Goal: Check status: Check status

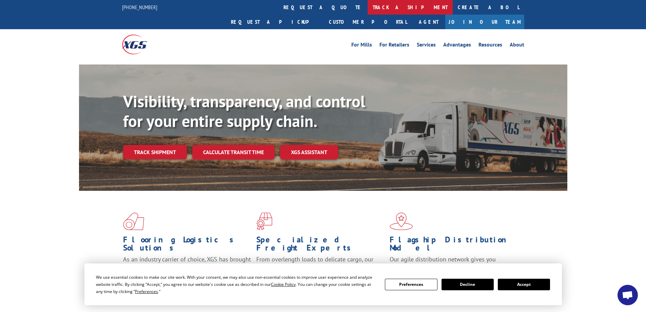
click at [367, 6] on link "track a shipment" at bounding box center [409, 7] width 85 height 15
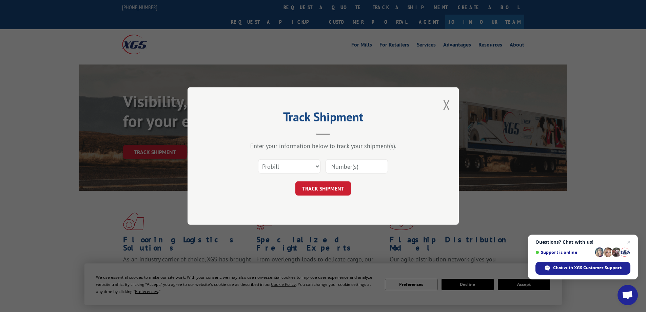
paste input "XPress GL, pro# 1769428"
drag, startPoint x: 360, startPoint y: 165, endPoint x: 297, endPoint y: 166, distance: 63.1
click at [298, 167] on div "Select category... Probill BOL PO XPress GL, pro# 1769428" at bounding box center [322, 166] width 203 height 22
type input "1769428"
click button "TRACK SHIPMENT" at bounding box center [323, 188] width 56 height 14
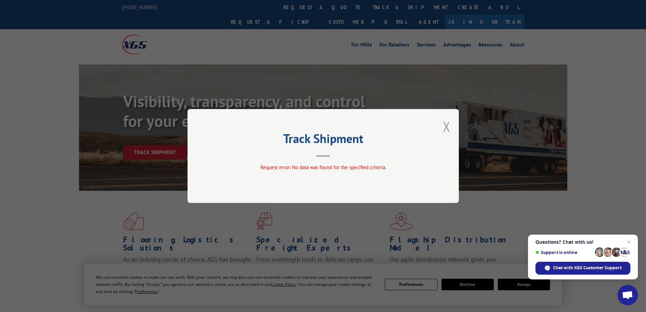
click at [446, 125] on button "Close modal" at bounding box center [446, 126] width 7 height 18
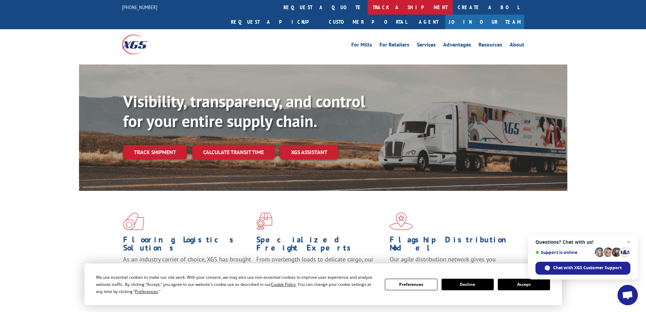
click at [367, 8] on link "track a shipment" at bounding box center [409, 7] width 85 height 15
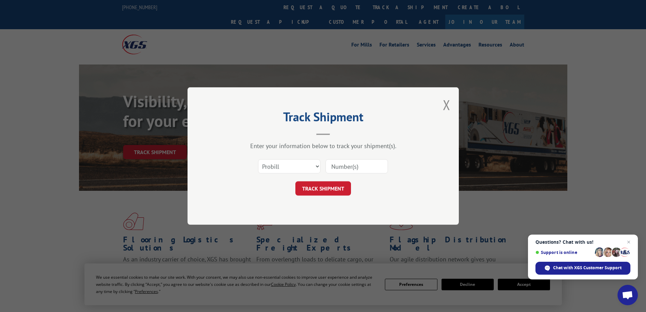
click at [355, 165] on input at bounding box center [356, 166] width 62 height 14
drag, startPoint x: 355, startPoint y: 165, endPoint x: 316, endPoint y: 166, distance: 38.7
click at [316, 166] on select "Select category... Probill BOL PO" at bounding box center [289, 166] width 62 height 14
select select "bol"
click at [258, 159] on select "Select category... Probill BOL PO" at bounding box center [289, 166] width 62 height 14
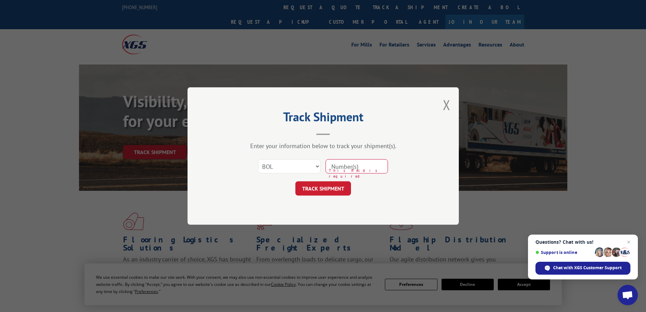
click at [348, 165] on input at bounding box center [356, 166] width 62 height 14
paste input "1769428"
type input "1769428"
click at [340, 187] on button "TRACK SHIPMENT" at bounding box center [323, 188] width 56 height 14
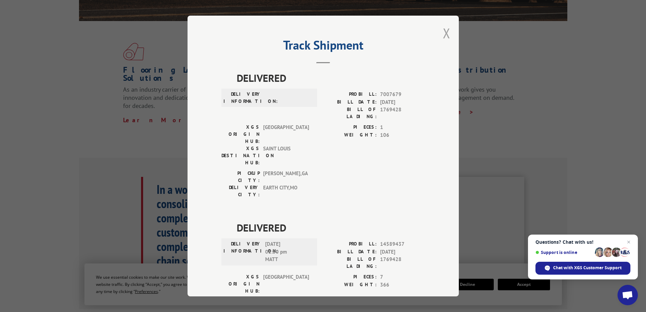
click at [445, 36] on button "Close modal" at bounding box center [446, 33] width 7 height 18
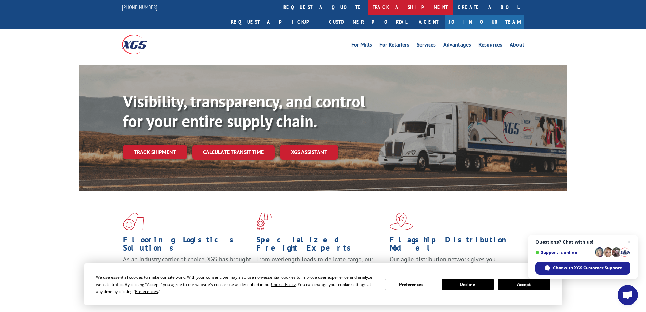
click at [367, 9] on link "track a shipment" at bounding box center [409, 7] width 85 height 15
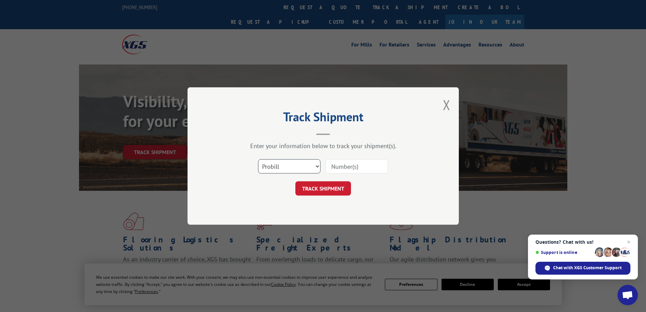
click at [315, 166] on select "Select category... Probill BOL PO" at bounding box center [289, 166] width 62 height 14
select select "bol"
click at [258, 159] on select "Select category... Probill BOL PO" at bounding box center [289, 166] width 62 height 14
click at [377, 167] on input at bounding box center [356, 166] width 62 height 14
paste input "1769428"
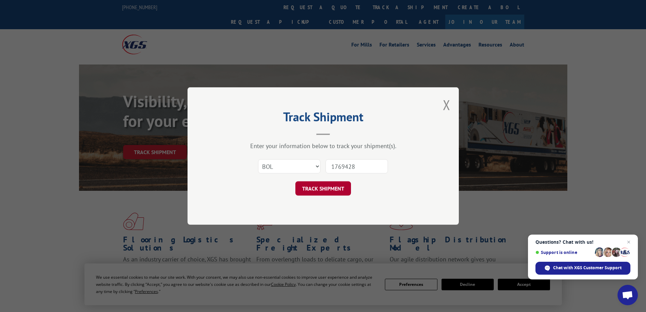
type input "1769428"
click at [324, 186] on button "TRACK SHIPMENT" at bounding box center [323, 188] width 56 height 14
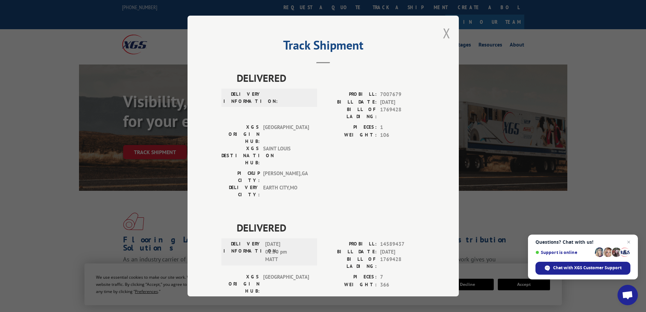
click at [443, 32] on button "Close modal" at bounding box center [446, 33] width 7 height 18
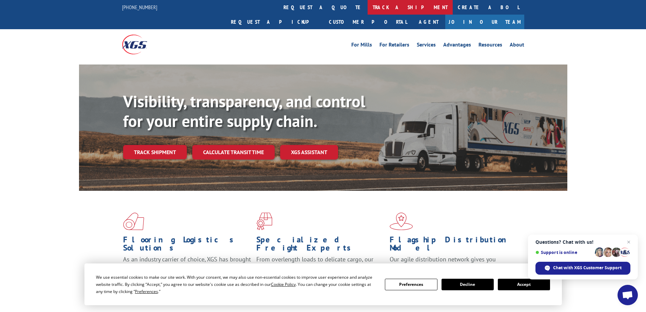
click at [367, 5] on link "track a shipment" at bounding box center [409, 7] width 85 height 15
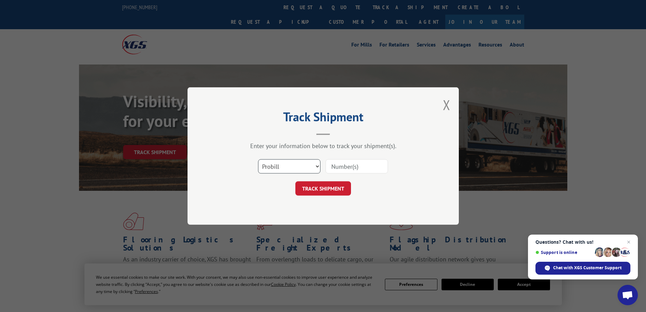
click at [315, 165] on select "Select category... Probill BOL PO" at bounding box center [289, 166] width 62 height 14
select select "po"
click at [258, 159] on select "Select category... Probill BOL PO" at bounding box center [289, 166] width 62 height 14
click at [355, 165] on input at bounding box center [356, 166] width 62 height 14
paste input "1769428"
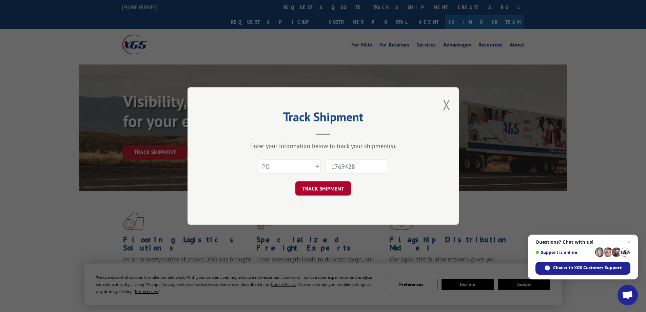
type input "1769428"
click at [322, 189] on button "TRACK SHIPMENT" at bounding box center [323, 188] width 56 height 14
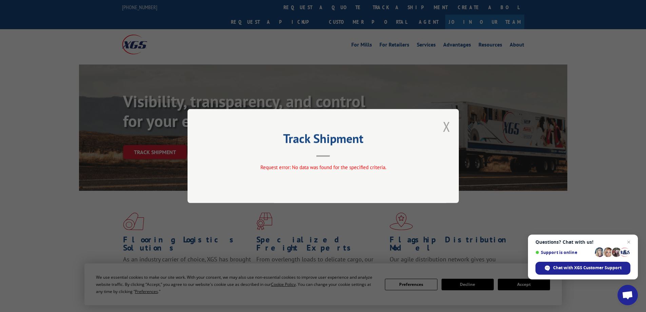
drag, startPoint x: 447, startPoint y: 128, endPoint x: 433, endPoint y: 295, distance: 167.3
click at [447, 128] on button "Close modal" at bounding box center [446, 126] width 7 height 18
